Goal: Information Seeking & Learning: Understand process/instructions

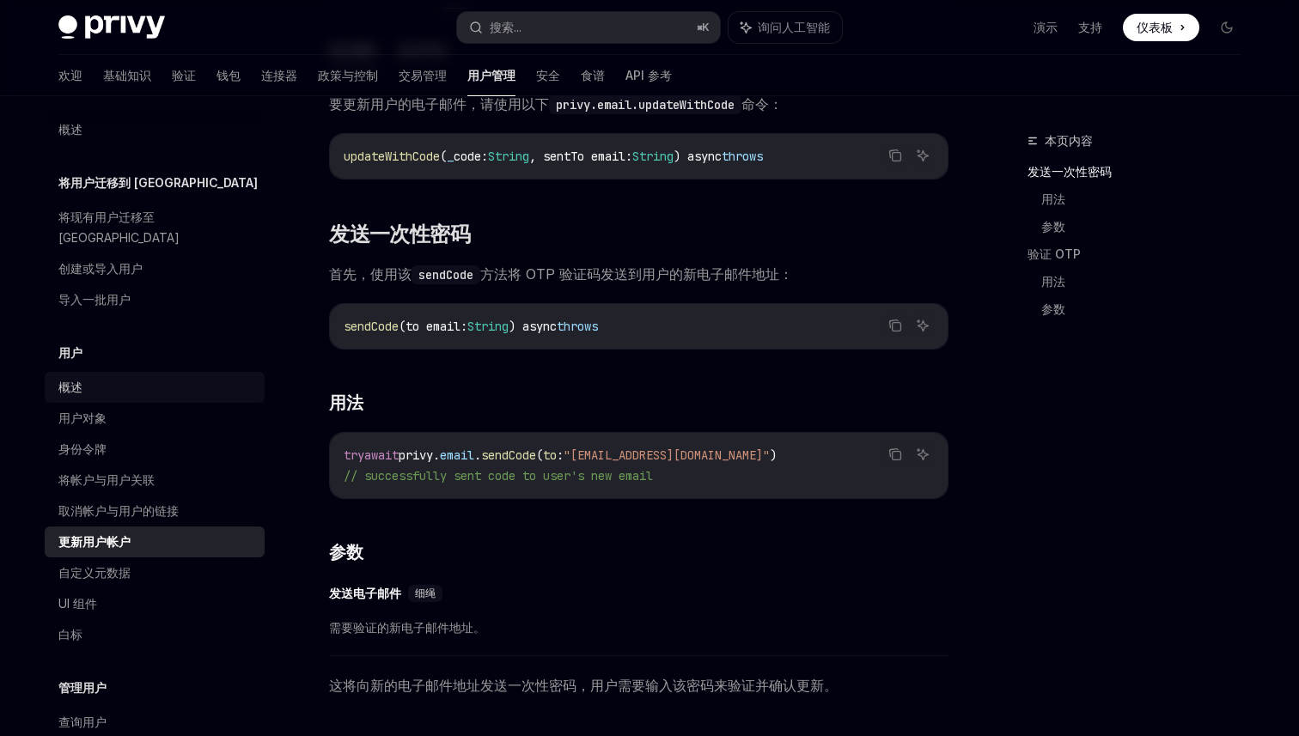
scroll to position [9, 0]
click at [217, 75] on font "钱包" at bounding box center [229, 75] width 24 height 15
type textarea "*"
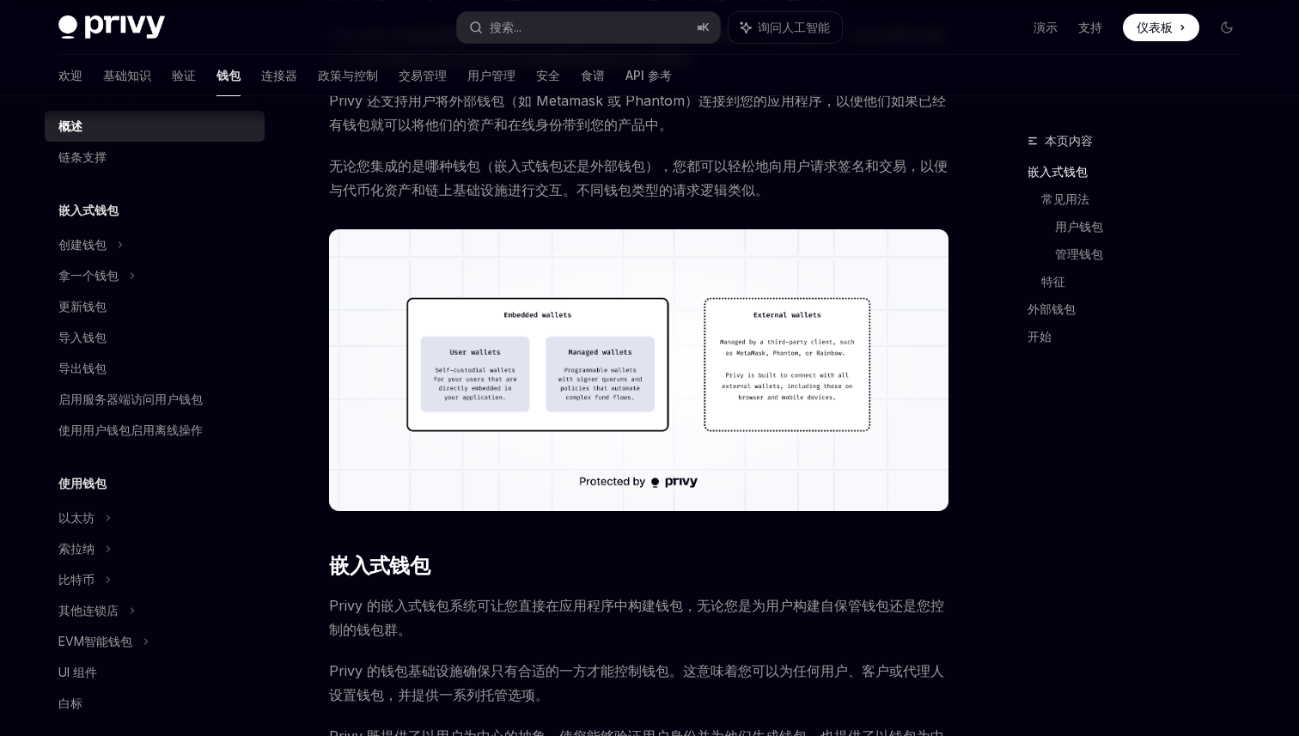
scroll to position [18, 0]
click at [101, 371] on font "导出钱包" at bounding box center [82, 371] width 48 height 15
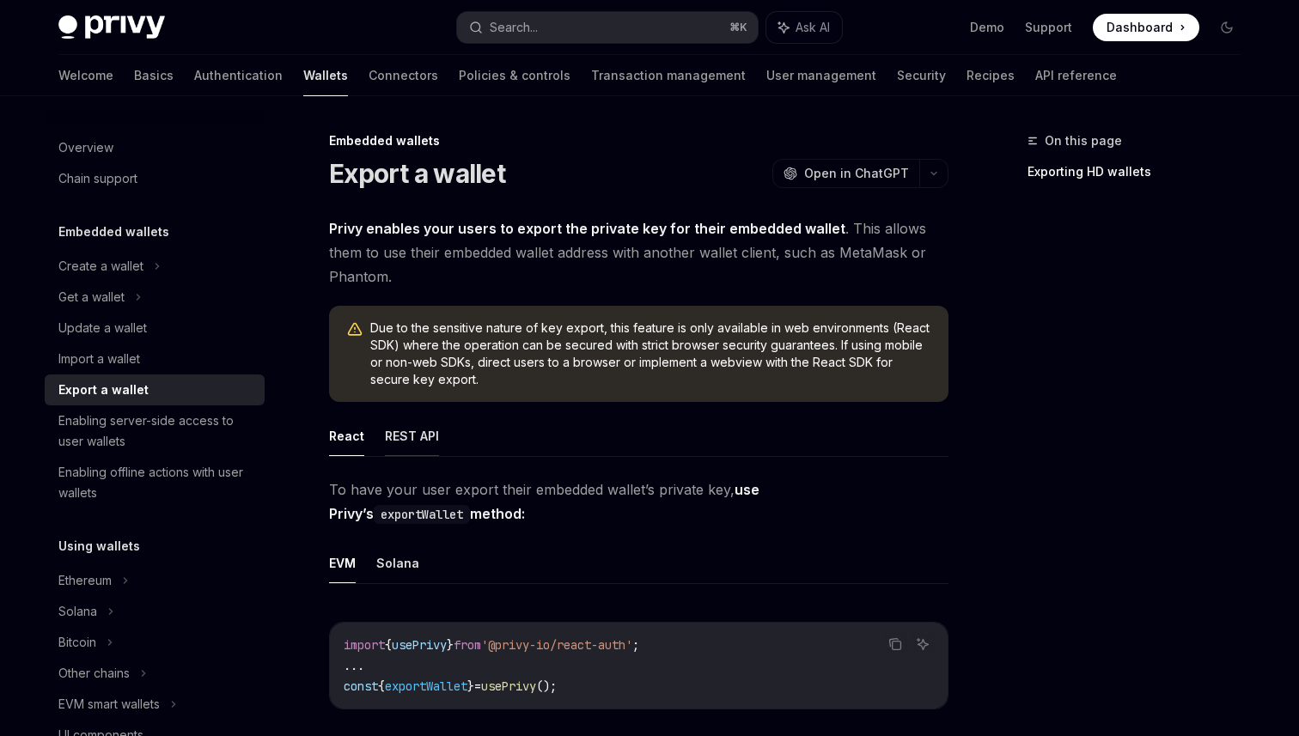
click at [420, 441] on button "REST API" at bounding box center [412, 436] width 54 height 40
type textarea "*"
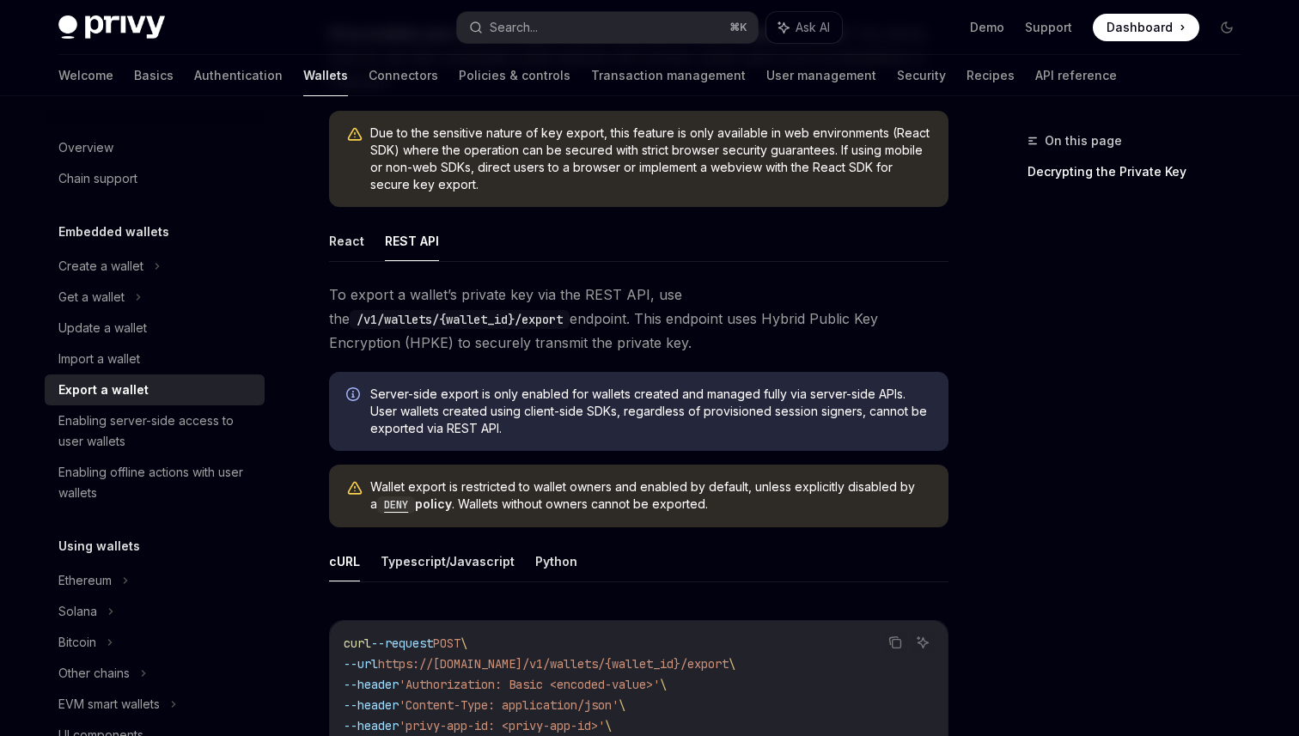
scroll to position [193, 0]
